Goal: Task Accomplishment & Management: Complete application form

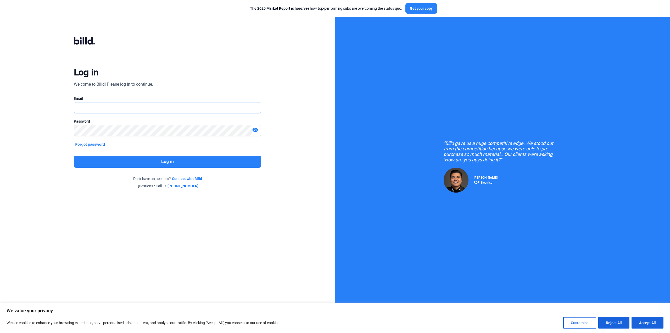
click at [102, 104] on input "text" at bounding box center [164, 107] width 181 height 11
type input "[EMAIL_ADDRESS][DOMAIN_NAME]"
click at [166, 165] on button "Log in" at bounding box center [168, 162] width 188 height 12
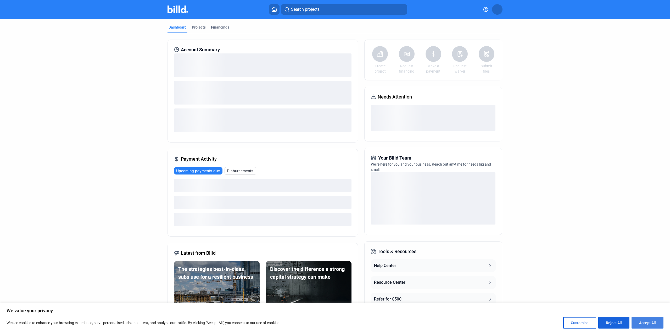
click at [650, 319] on button "Accept All" at bounding box center [648, 323] width 32 height 12
checkbox input "true"
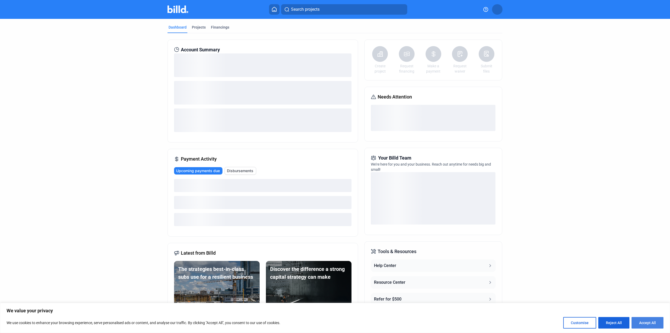
checkbox input "true"
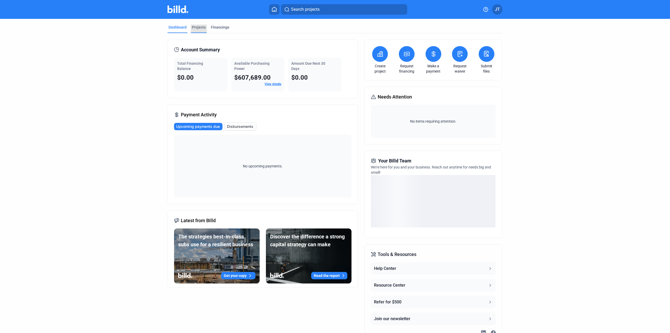
click at [201, 26] on div "Projects" at bounding box center [199, 27] width 14 height 5
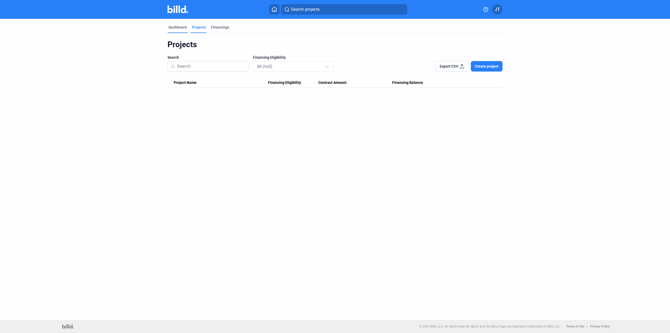
click at [172, 27] on div "Dashboard" at bounding box center [178, 27] width 18 height 5
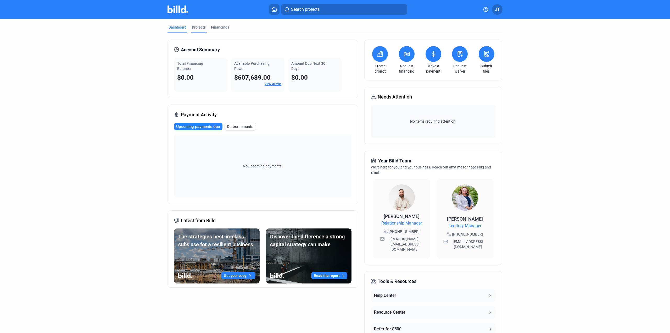
click at [198, 27] on div "Projects" at bounding box center [199, 27] width 14 height 5
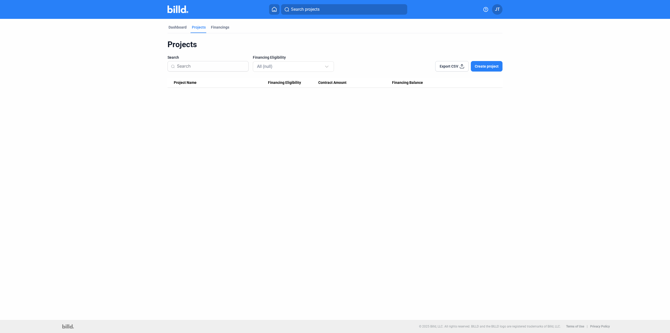
click at [493, 67] on span "Create project" at bounding box center [487, 66] width 24 height 5
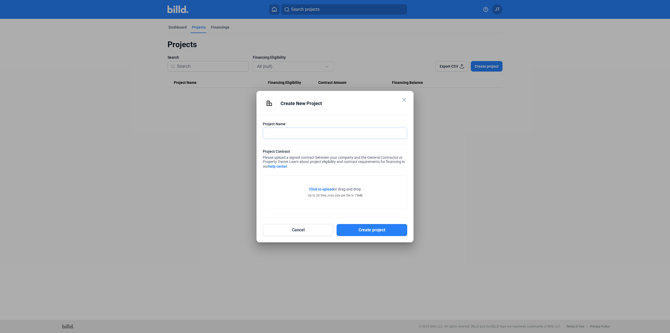
click at [317, 129] on input "text" at bounding box center [332, 133] width 138 height 11
type input "Wink-Loving ISD"
click at [375, 235] on button "Create project" at bounding box center [372, 230] width 71 height 12
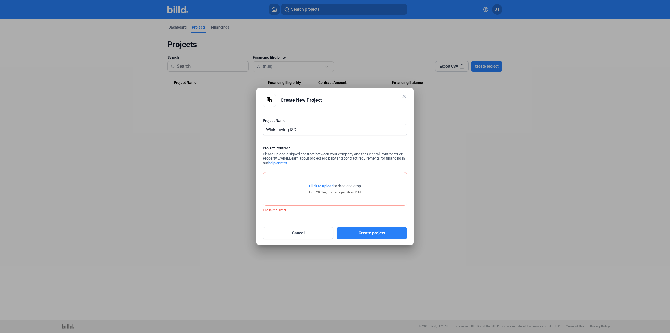
click at [543, 270] on div at bounding box center [335, 166] width 670 height 333
click at [321, 185] on span "Click to upload" at bounding box center [321, 186] width 25 height 4
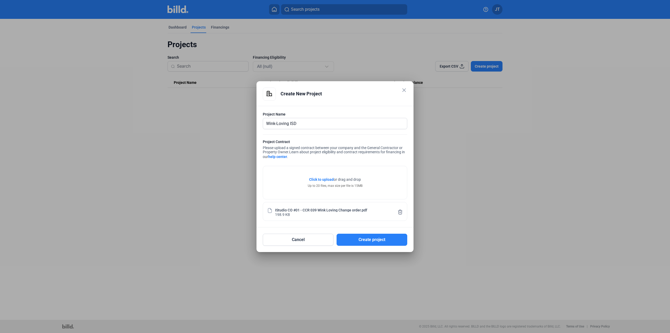
click at [318, 179] on span "Click to upload" at bounding box center [321, 179] width 25 height 4
click at [326, 180] on span "Click to upload" at bounding box center [321, 179] width 25 height 4
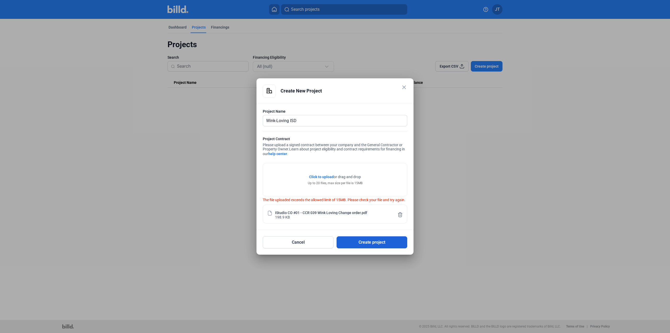
click at [381, 245] on button "Create project" at bounding box center [372, 242] width 71 height 12
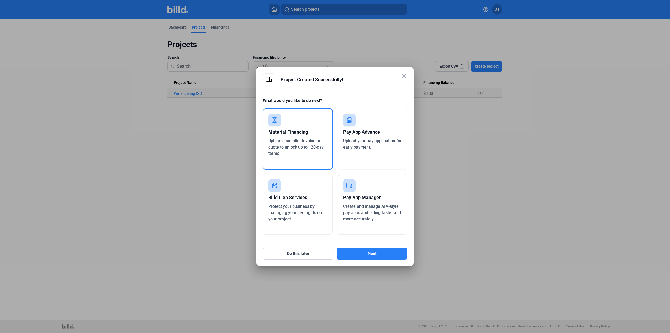
click at [292, 134] on div "Material Financing" at bounding box center [297, 132] width 59 height 12
click at [373, 250] on button "Next" at bounding box center [372, 253] width 71 height 12
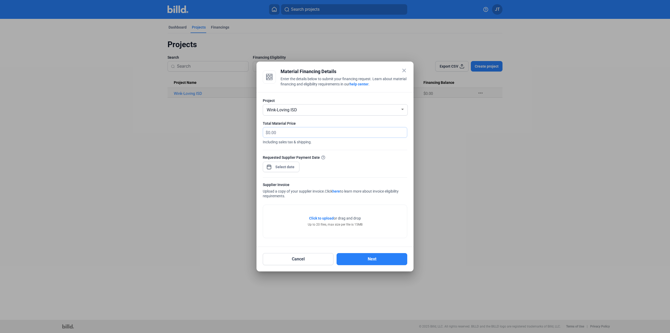
click at [285, 135] on input "text" at bounding box center [334, 132] width 133 height 10
type input "37,969.64"
click at [288, 167] on div "close Material Financing Details Enter the details below to submit your financi…" at bounding box center [335, 166] width 670 height 333
click at [294, 243] on span "30" at bounding box center [295, 243] width 9 height 9
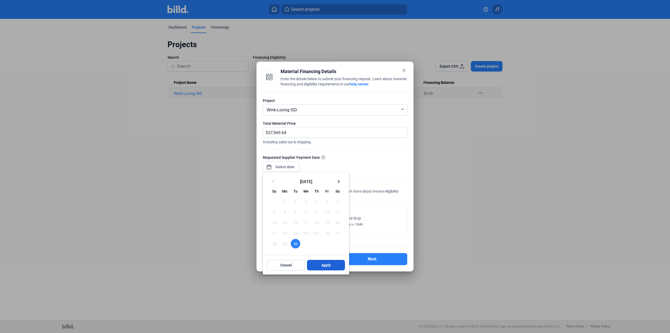
click at [334, 268] on button "Apply" at bounding box center [326, 265] width 38 height 10
type input "[DATE]"
click at [364, 162] on div at bounding box center [335, 166] width 670 height 333
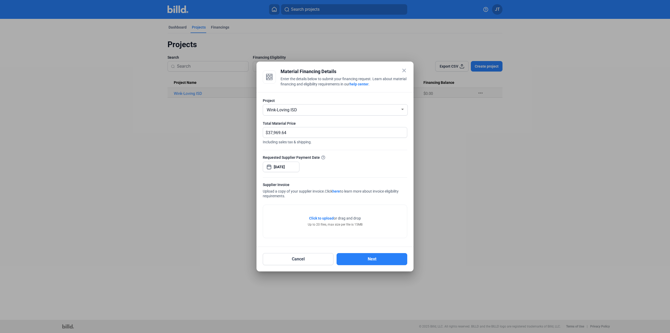
click at [322, 218] on span "Click to upload" at bounding box center [321, 218] width 25 height 4
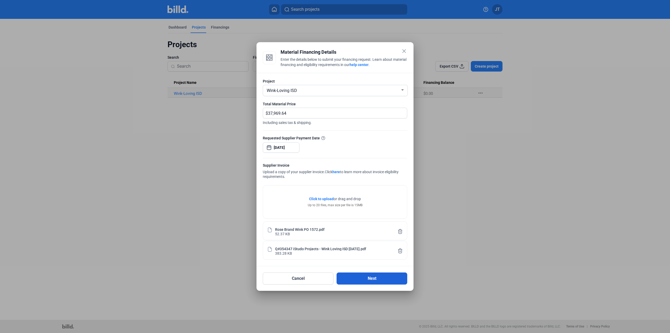
click at [369, 278] on button "Next" at bounding box center [372, 278] width 71 height 12
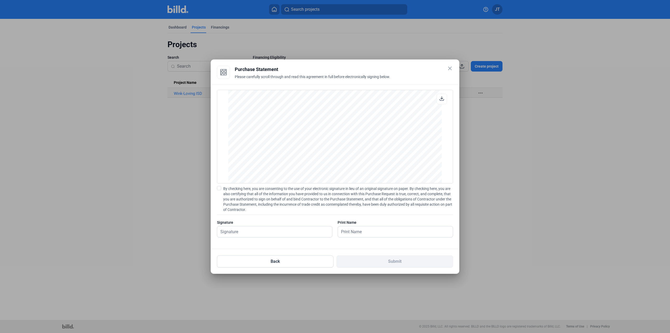
scroll to position [1808, 0]
click at [450, 69] on mat-icon "close" at bounding box center [450, 68] width 6 height 6
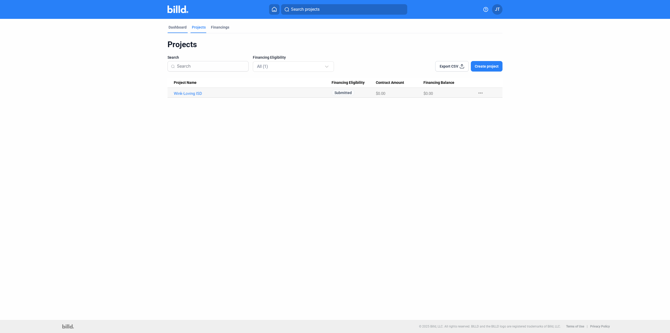
click at [183, 30] on div "Dashboard" at bounding box center [178, 27] width 18 height 5
